Goal: Transaction & Acquisition: Download file/media

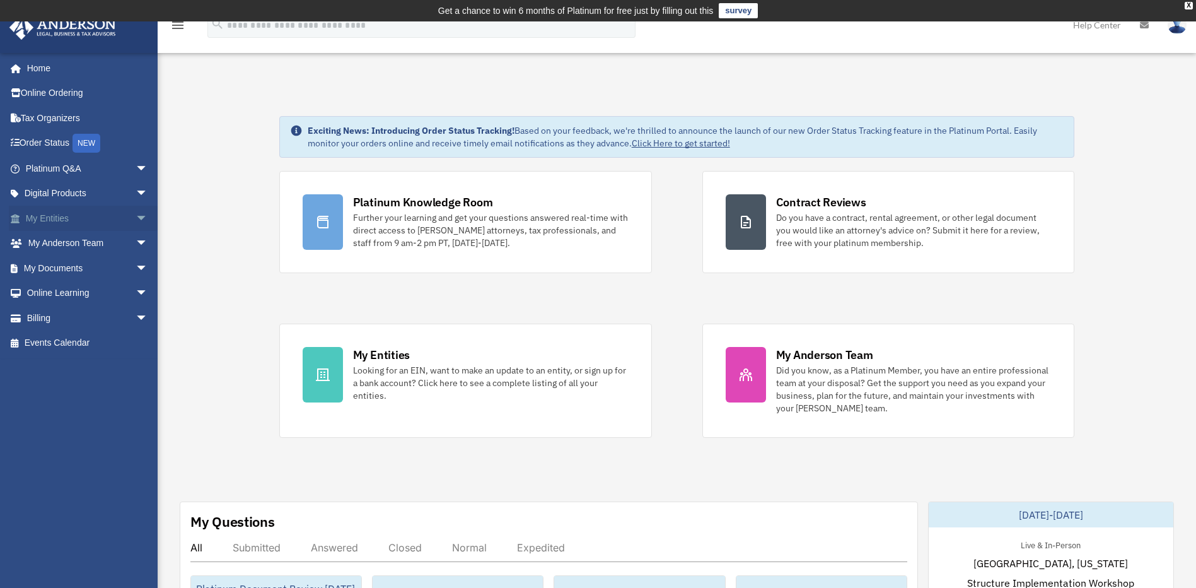
click at [70, 218] on link "My Entities arrow_drop_down" at bounding box center [88, 218] width 158 height 25
click at [136, 219] on span "arrow_drop_down" at bounding box center [148, 219] width 25 height 26
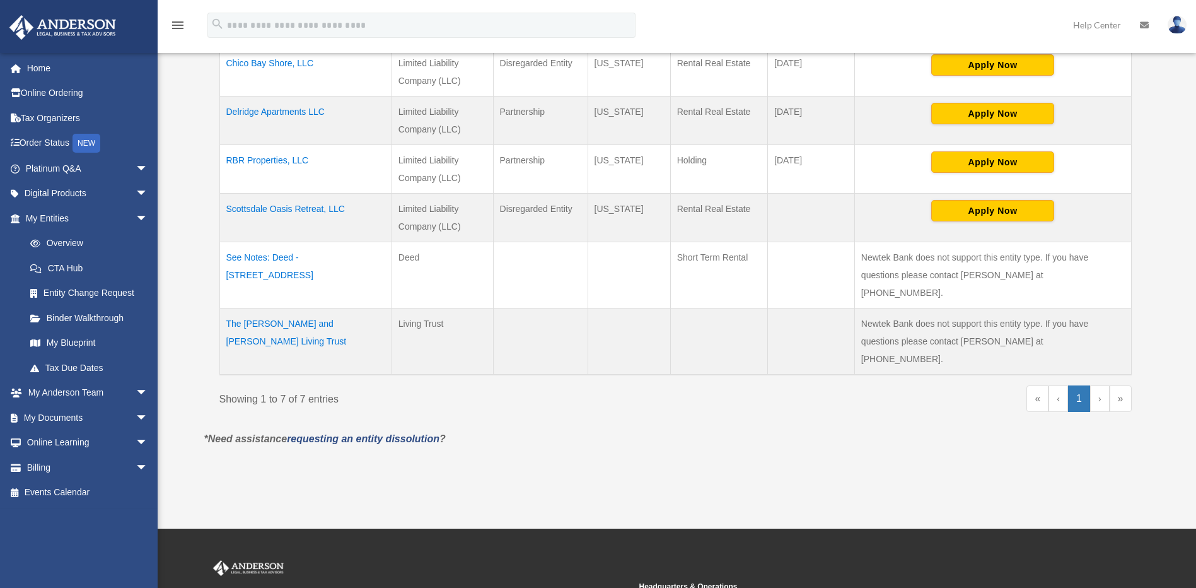
scroll to position [444, 0]
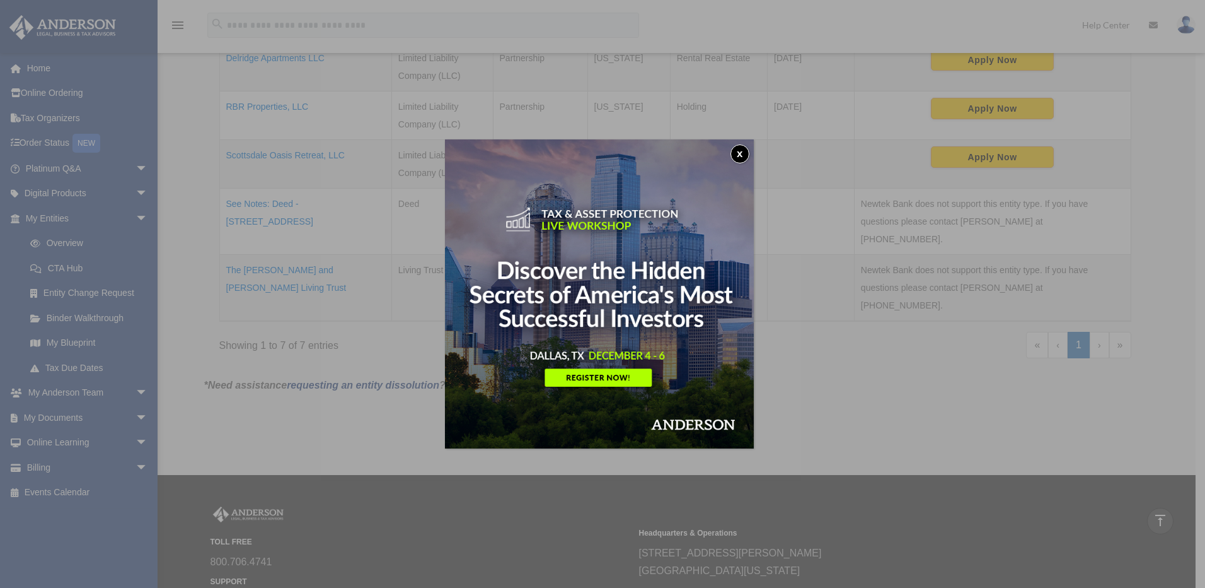
click at [746, 154] on button "x" at bounding box center [740, 153] width 19 height 19
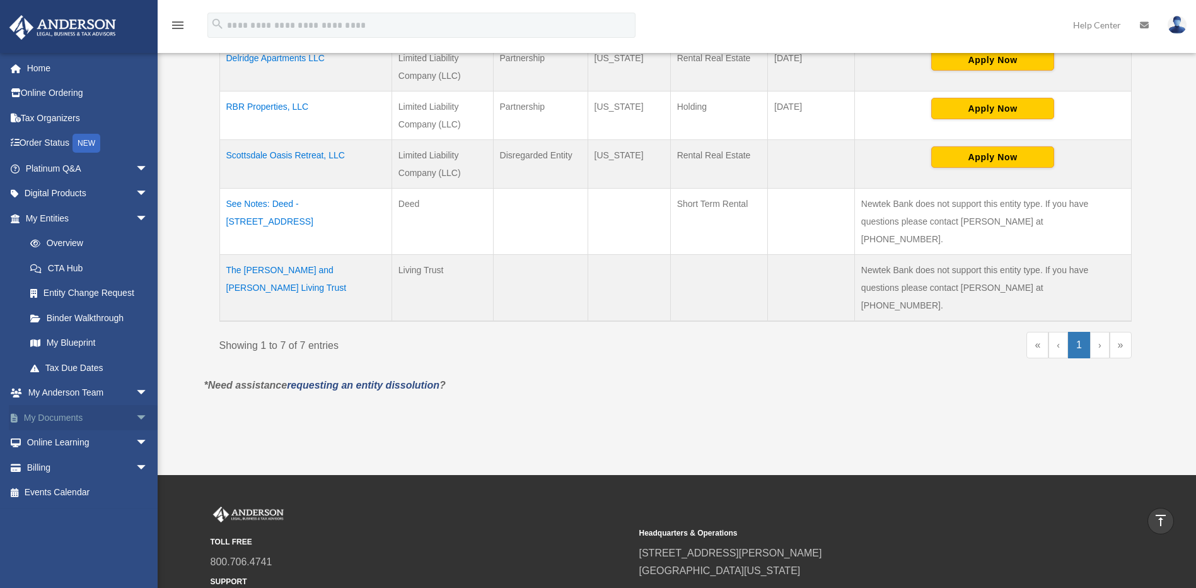
click at [59, 420] on link "My Documents arrow_drop_down" at bounding box center [88, 417] width 158 height 25
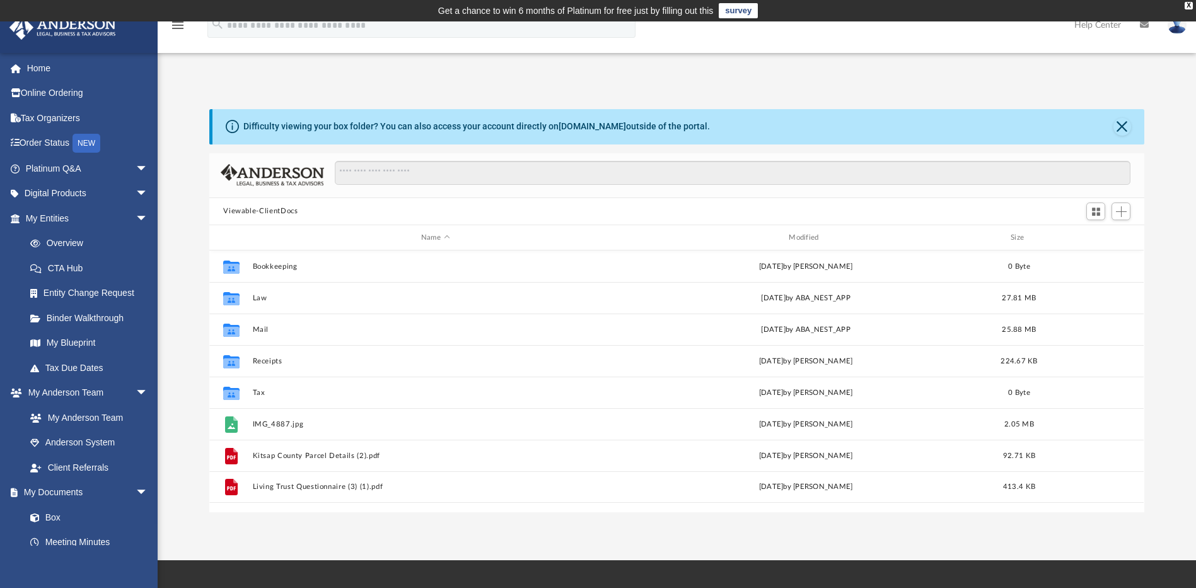
scroll to position [277, 925]
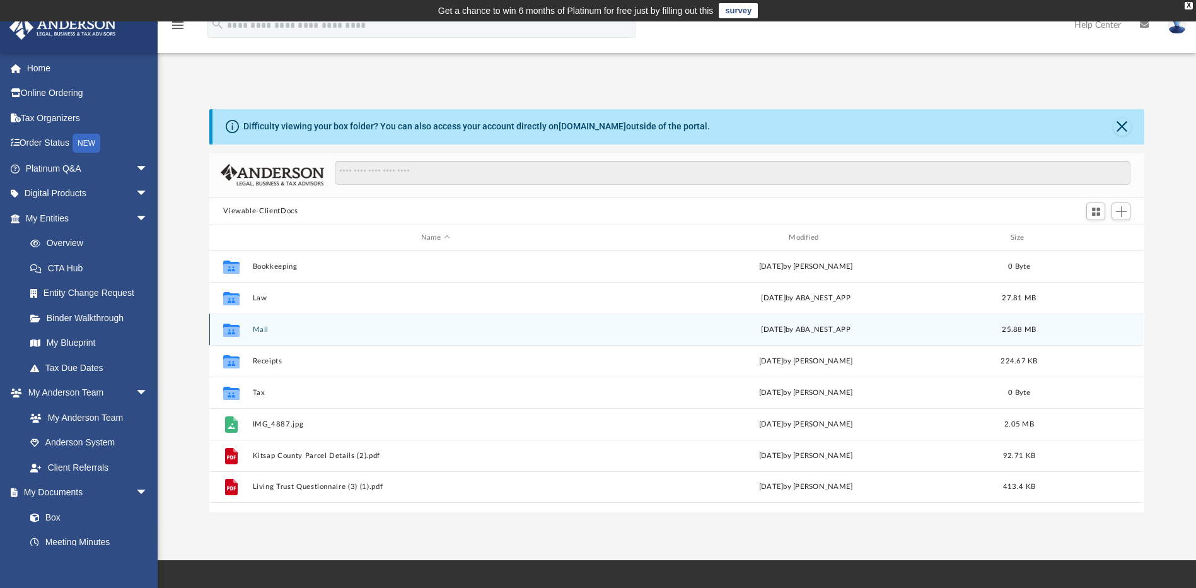
click at [267, 329] on button "Mail" at bounding box center [435, 329] width 365 height 8
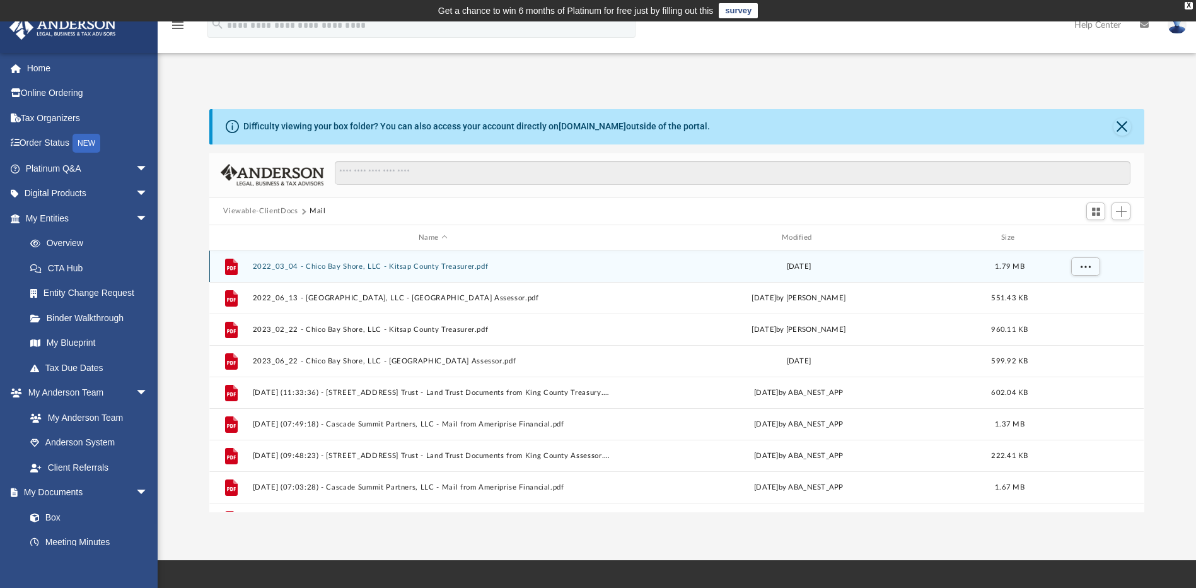
click at [332, 266] on button "2022_03_04 - Chico Bay Shore, LLC - Kitsap County Treasurer.pdf" at bounding box center [433, 266] width 361 height 8
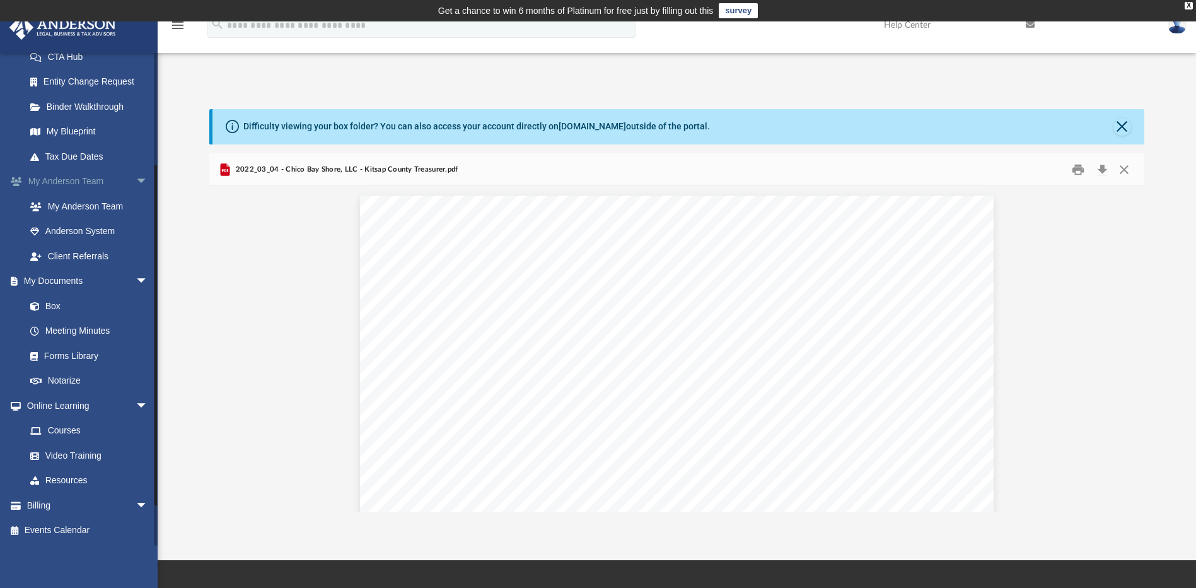
scroll to position [0, 0]
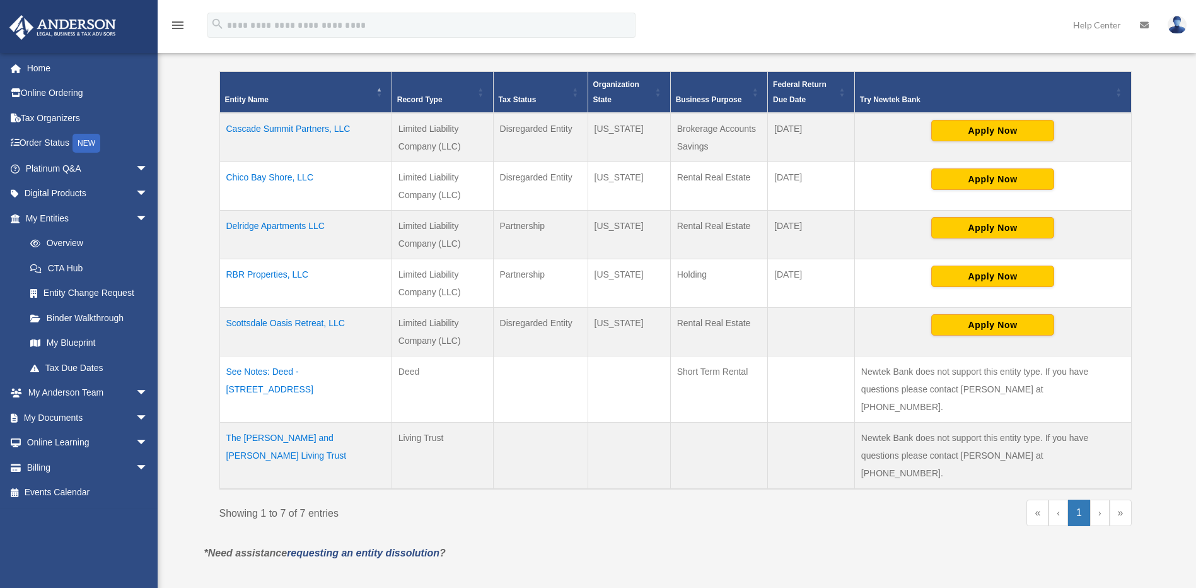
scroll to position [24, 0]
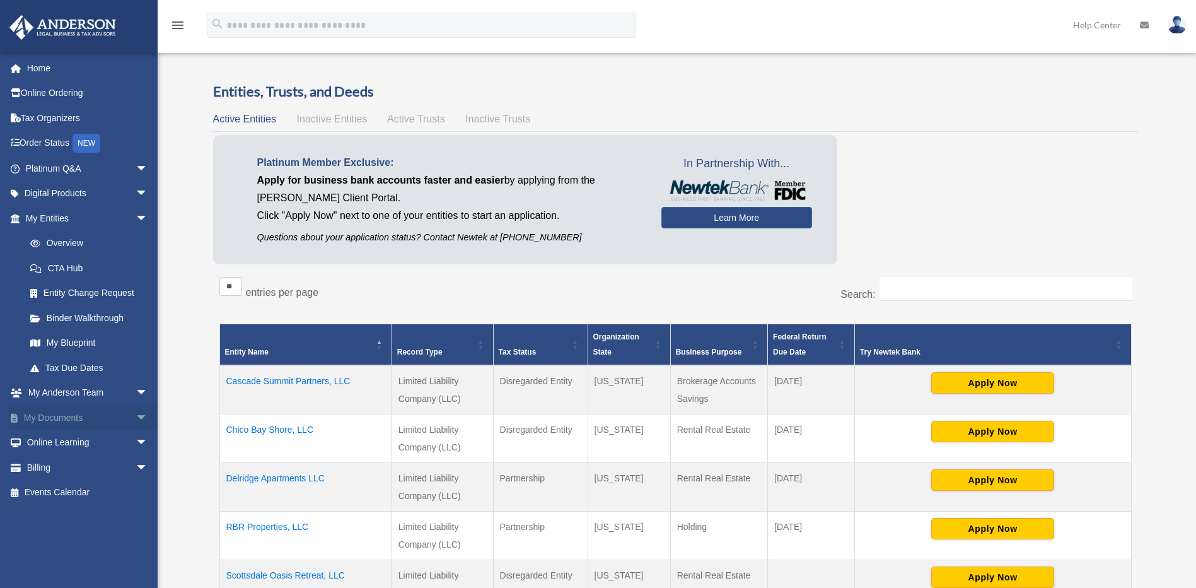
click at [79, 420] on link "My Documents arrow_drop_down" at bounding box center [88, 417] width 158 height 25
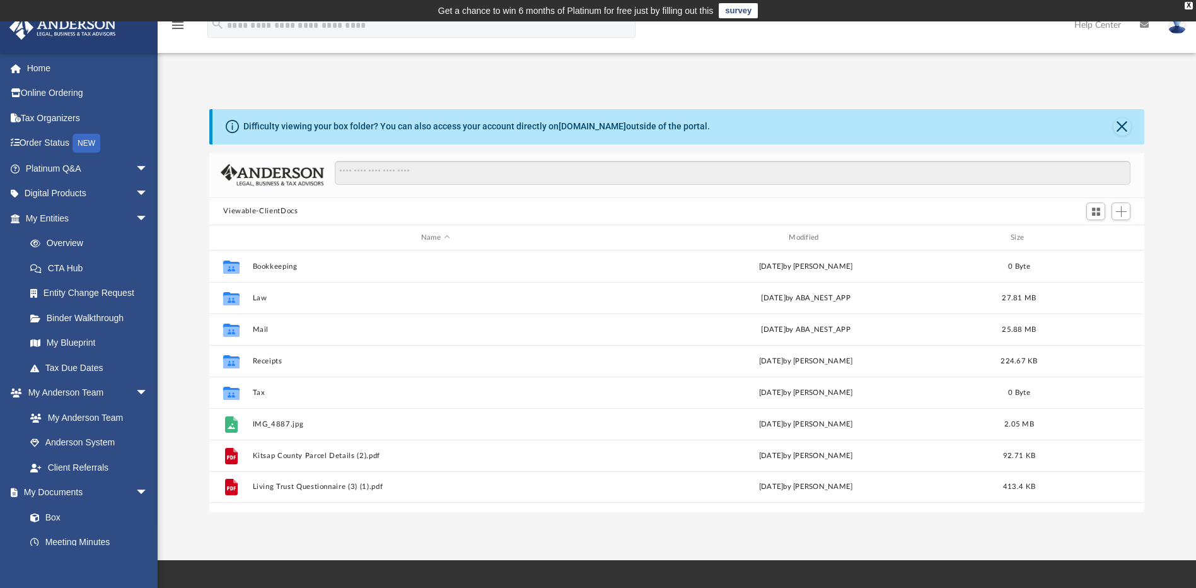
scroll to position [277, 925]
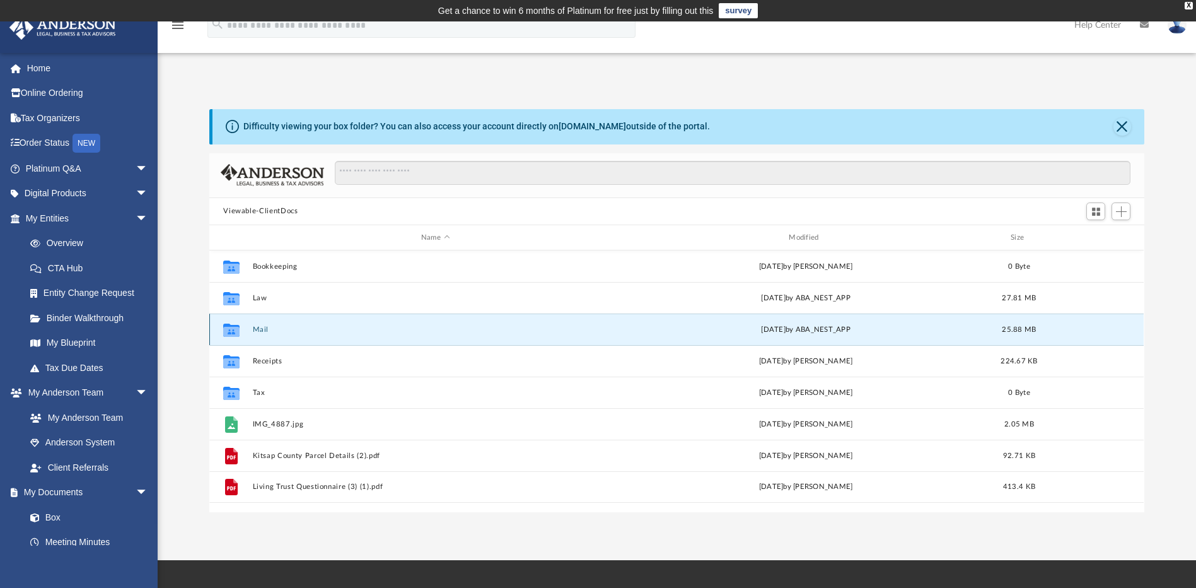
click at [258, 330] on button "Mail" at bounding box center [435, 329] width 365 height 8
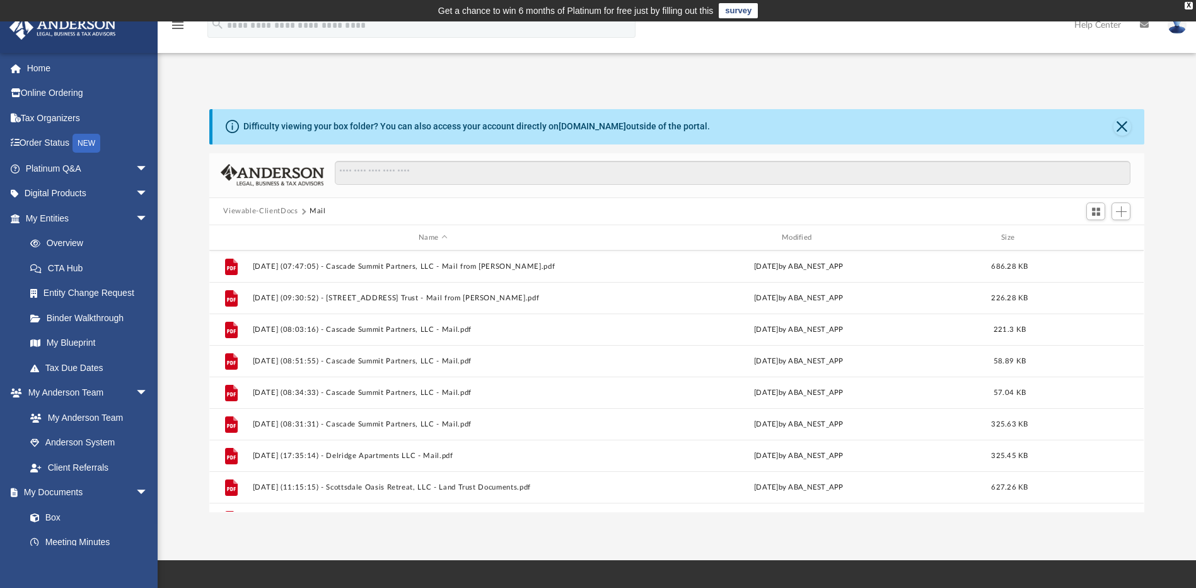
scroll to position [811, 0]
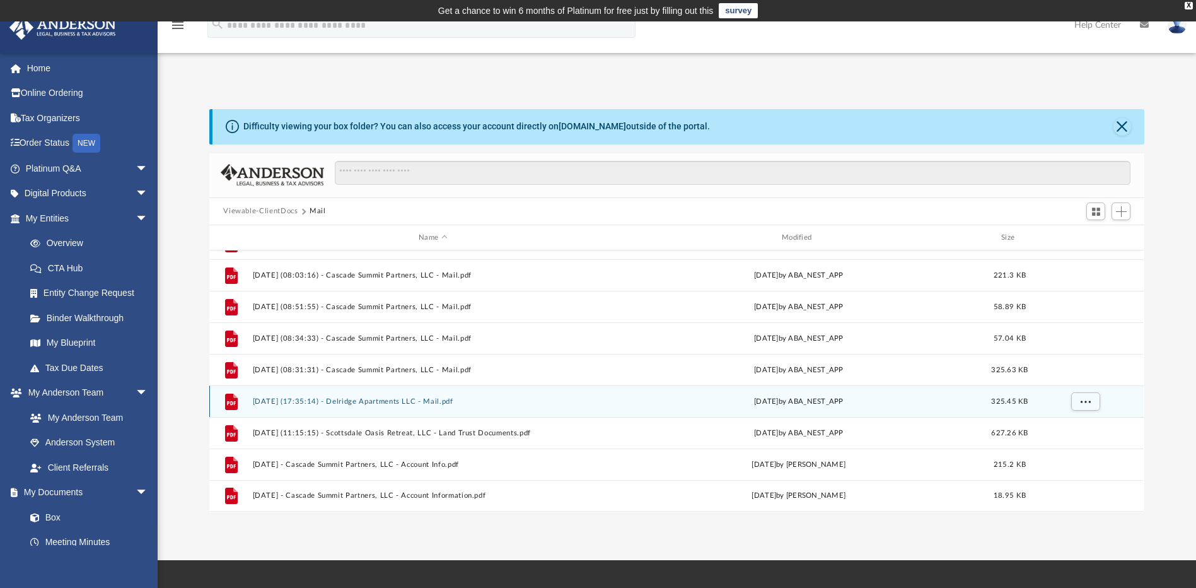
click at [347, 403] on button "[DATE] (17:35:14) - Delridge Apartments LLC - Mail.pdf" at bounding box center [433, 401] width 361 height 8
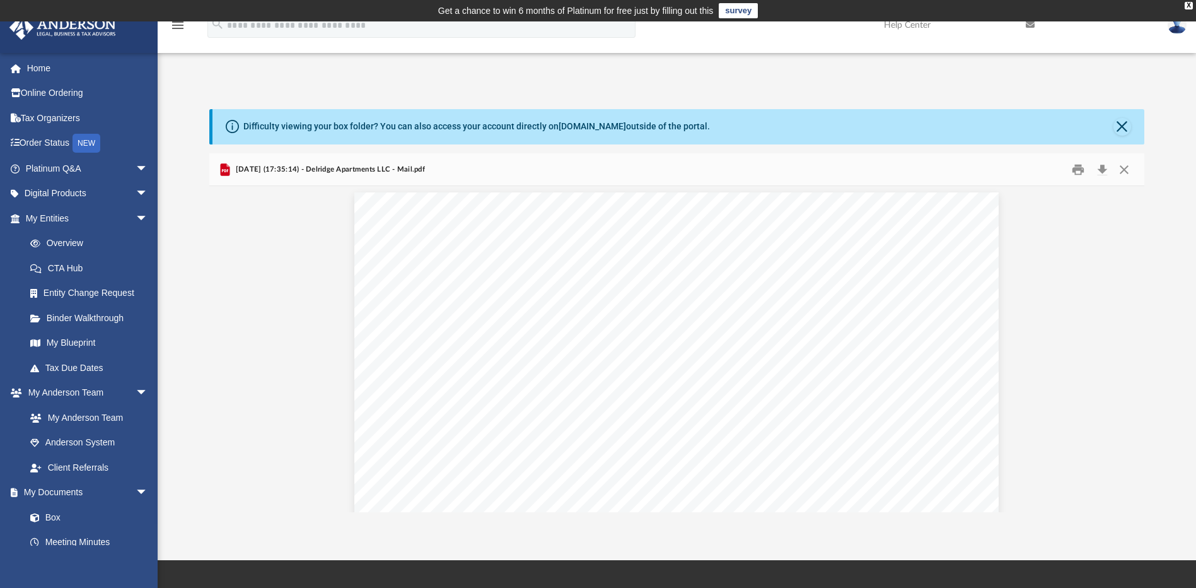
scroll to position [0, 0]
click at [1101, 170] on button "Download" at bounding box center [1102, 170] width 23 height 20
